Goal: Share content

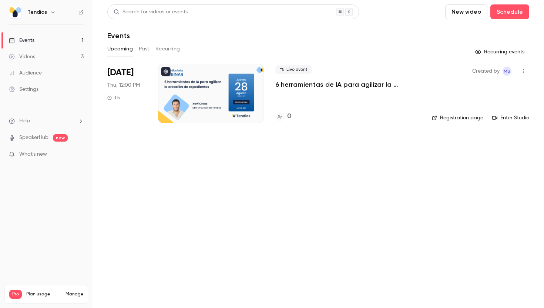
click at [525, 70] on icon "button" at bounding box center [524, 70] width 6 height 5
click at [496, 91] on div "Share" at bounding box center [495, 89] width 56 height 7
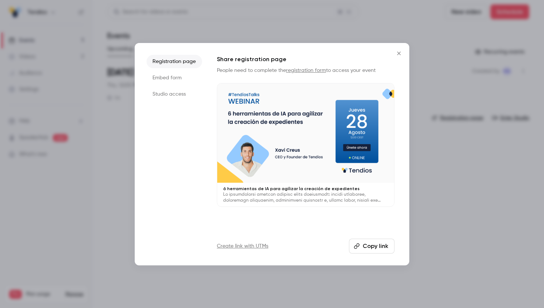
click at [371, 250] on button "Copy link" at bounding box center [372, 245] width 46 height 15
click at [396, 52] on icon "Close" at bounding box center [399, 53] width 9 height 6
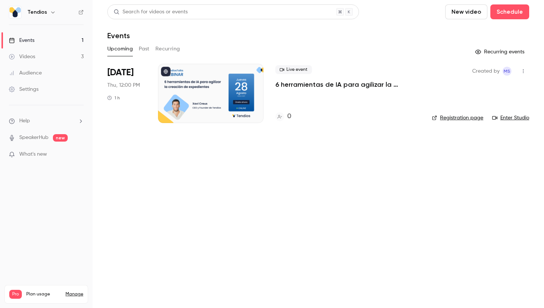
click at [304, 88] on p "6 herramientas de IA para agilizar la creación de expedientes" at bounding box center [347, 84] width 145 height 9
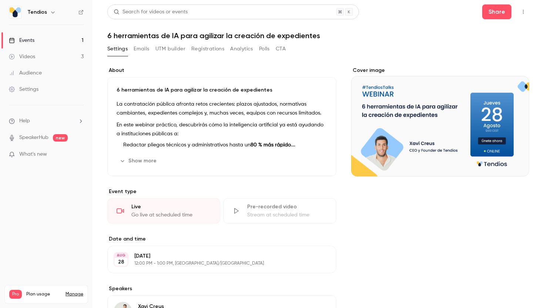
click at [164, 37] on h1 "6 herramientas de IA para agilizar la creación de expedientes" at bounding box center [318, 35] width 422 height 9
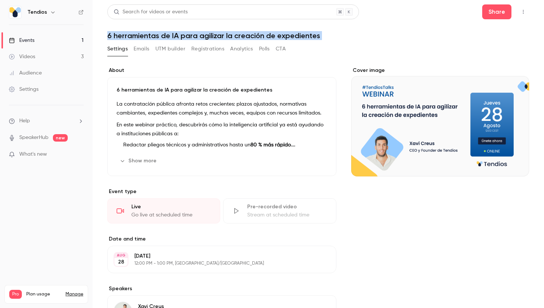
click at [164, 37] on h1 "6 herramientas de IA para agilizar la creación de expedientes" at bounding box center [318, 35] width 422 height 9
copy div "6 herramientas de IA para agilizar la creación de expedientes Settings Emails U…"
click at [41, 44] on link "Events 1" at bounding box center [46, 40] width 93 height 16
